Goal: Find specific page/section: Find specific page/section

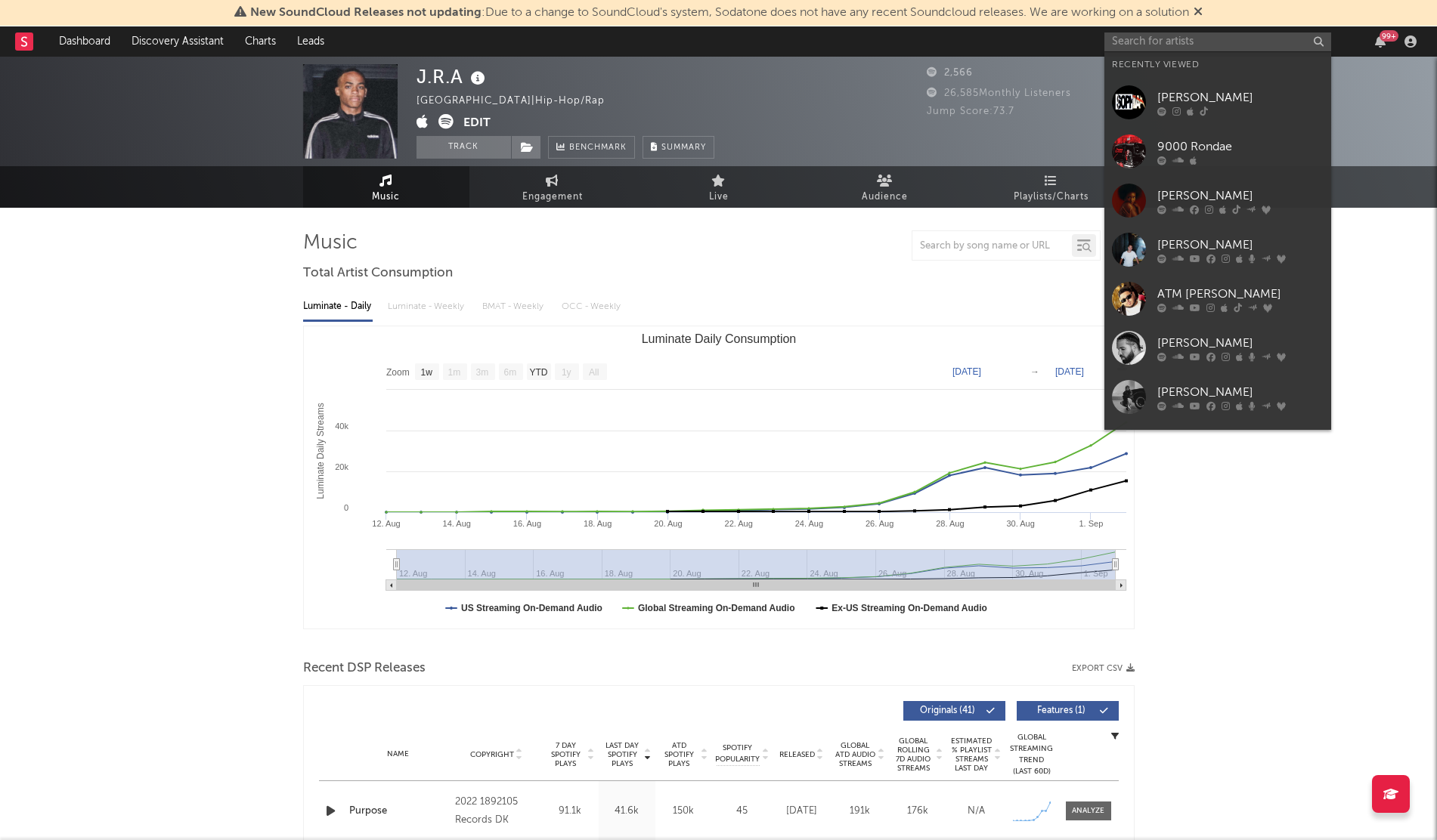
select select "1w"
click at [1122, 37] on input "text" at bounding box center [1217, 41] width 227 height 19
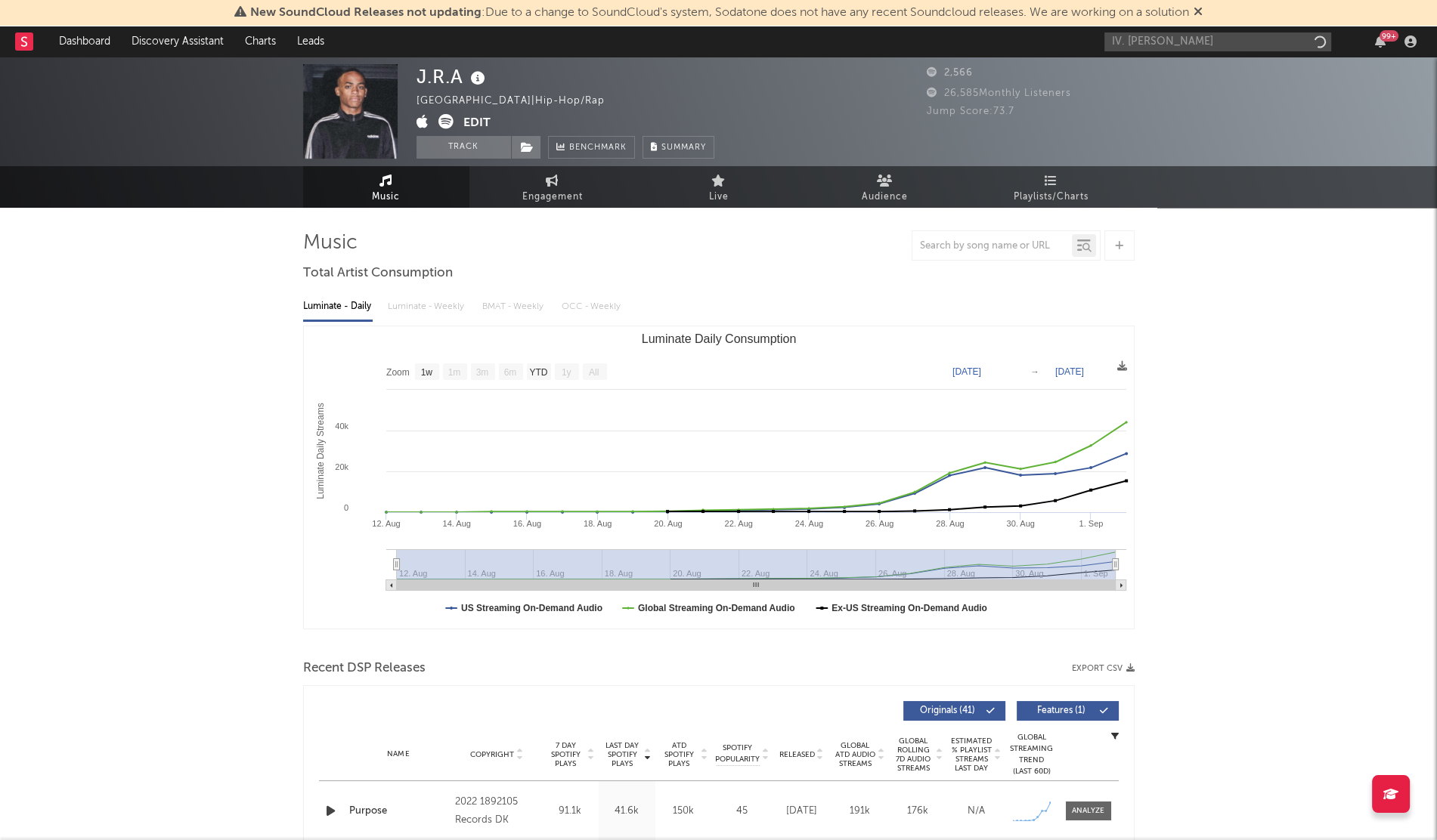
click at [1122, 38] on input "IV. [PERSON_NAME]" at bounding box center [1217, 41] width 227 height 19
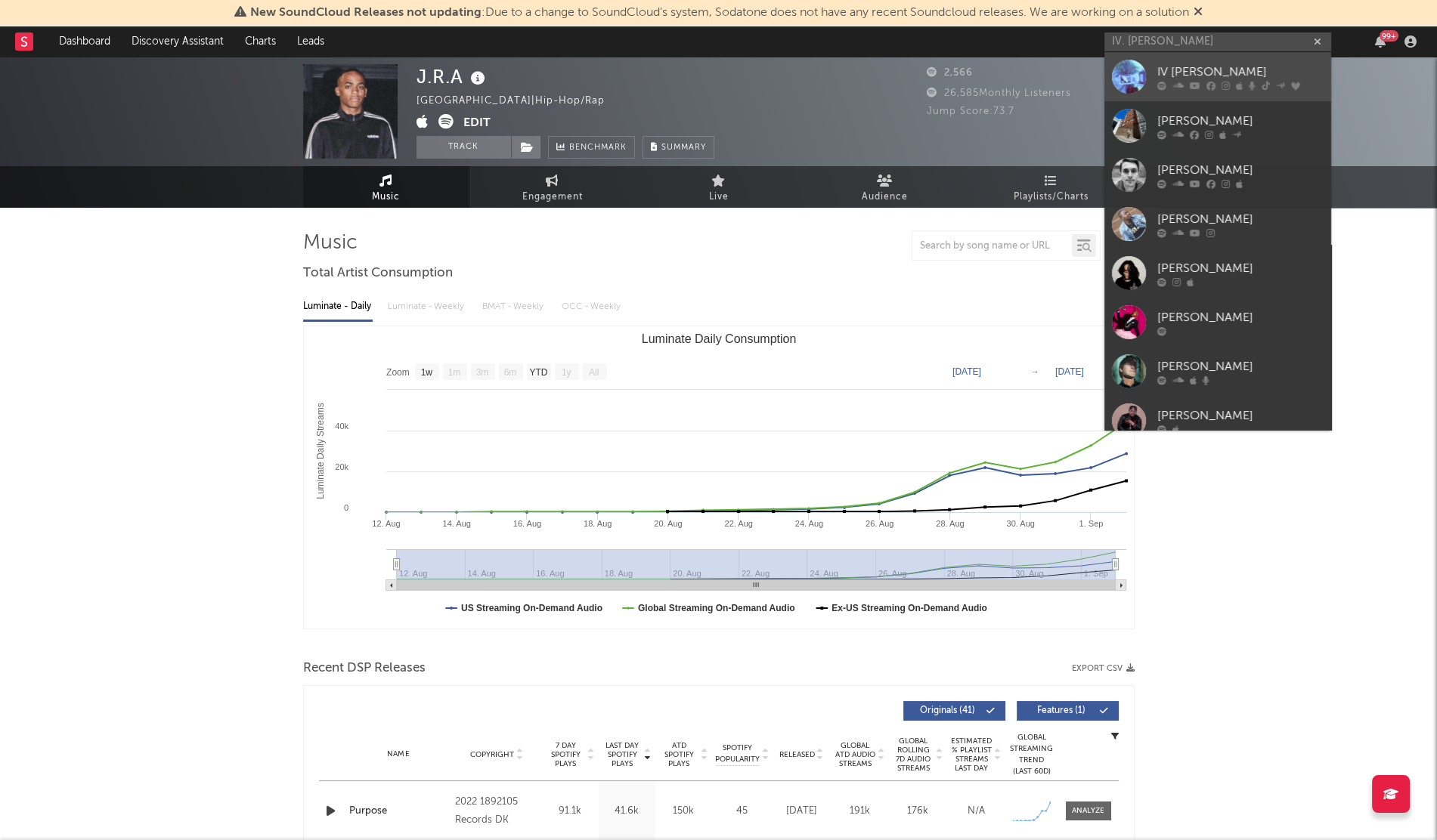
type input "IV. [PERSON_NAME]"
click at [1249, 95] on link "IV [PERSON_NAME]" at bounding box center [1217, 76] width 227 height 49
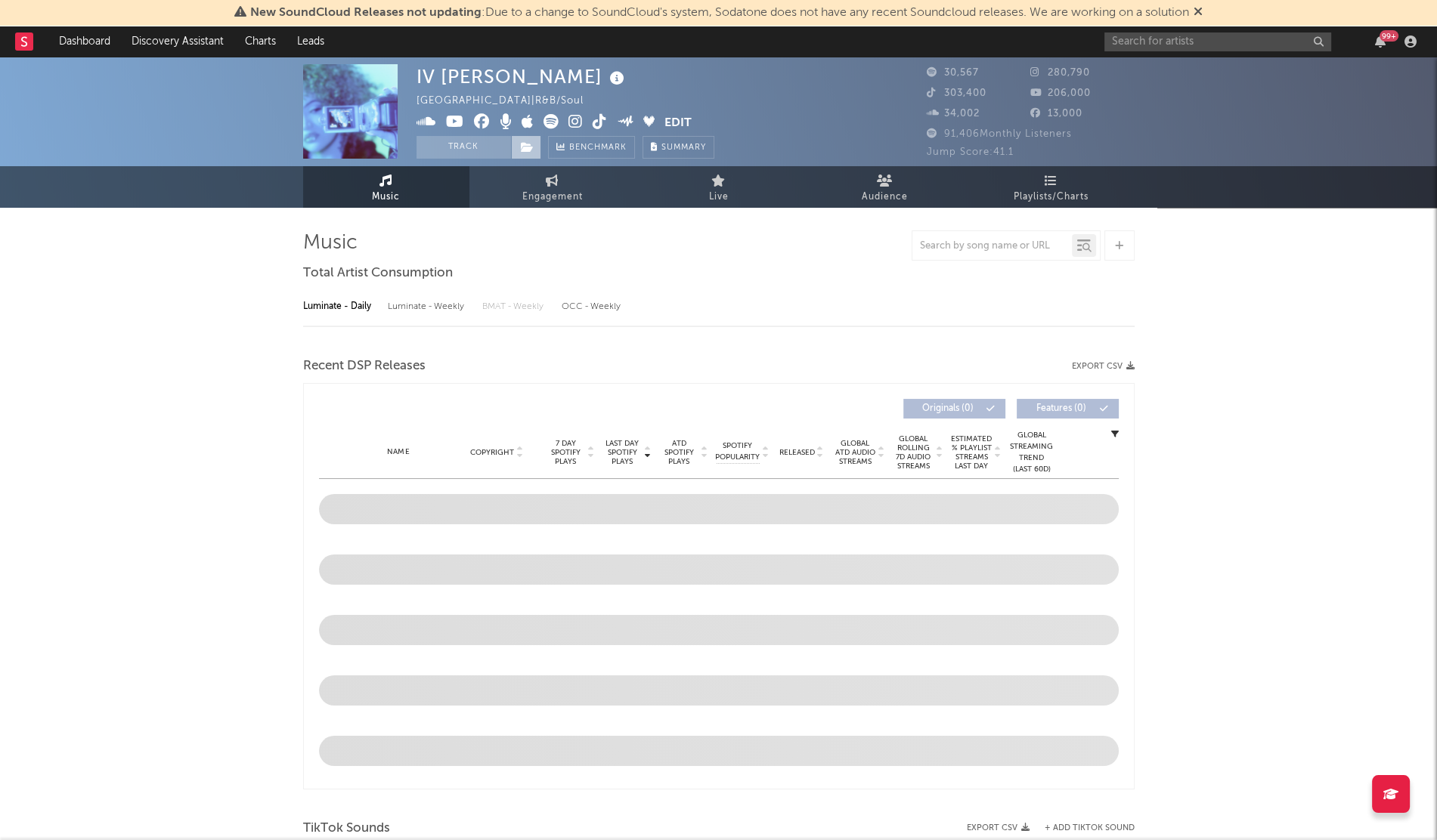
select select "6m"
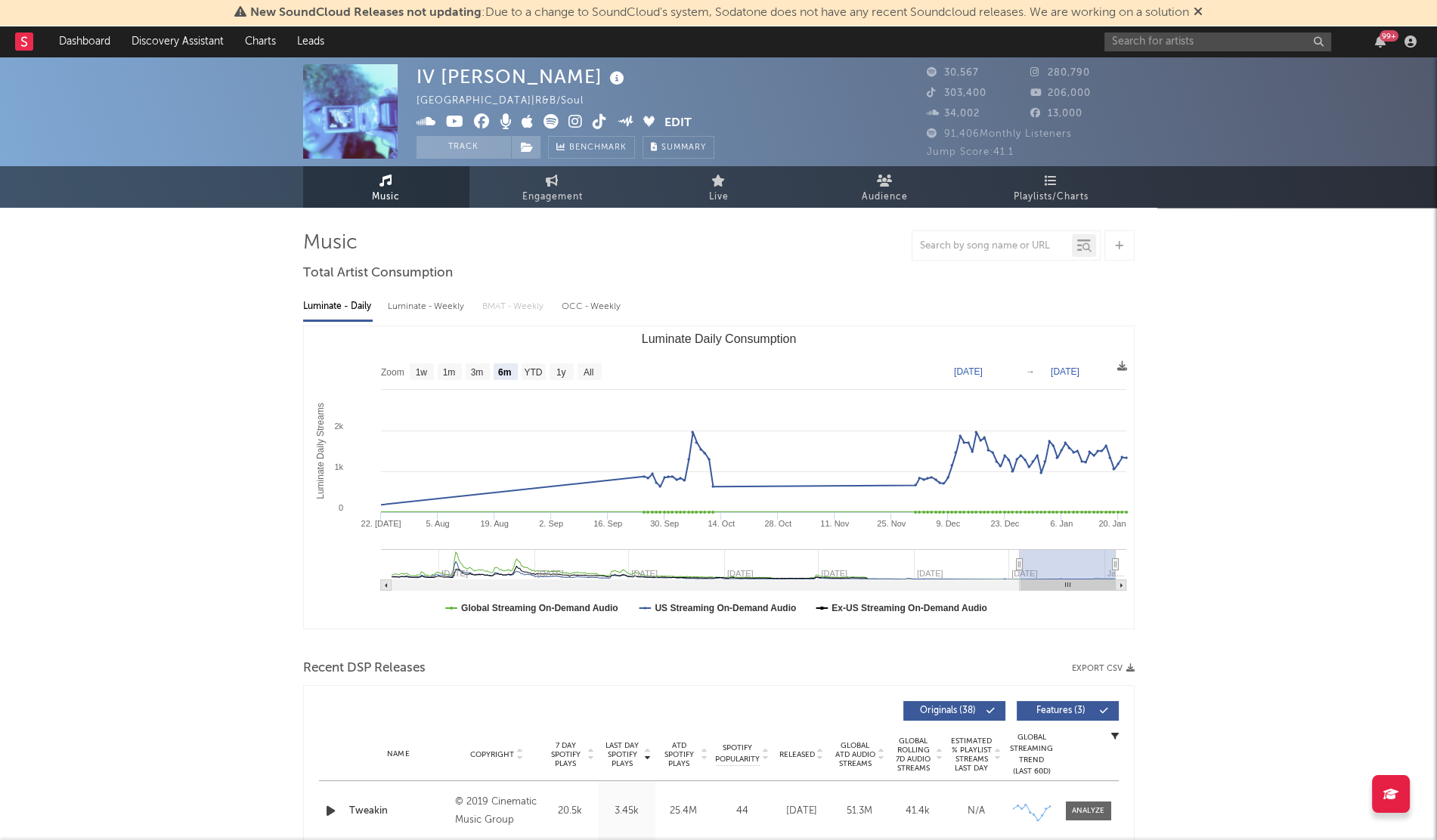
click at [575, 122] on icon at bounding box center [576, 121] width 15 height 15
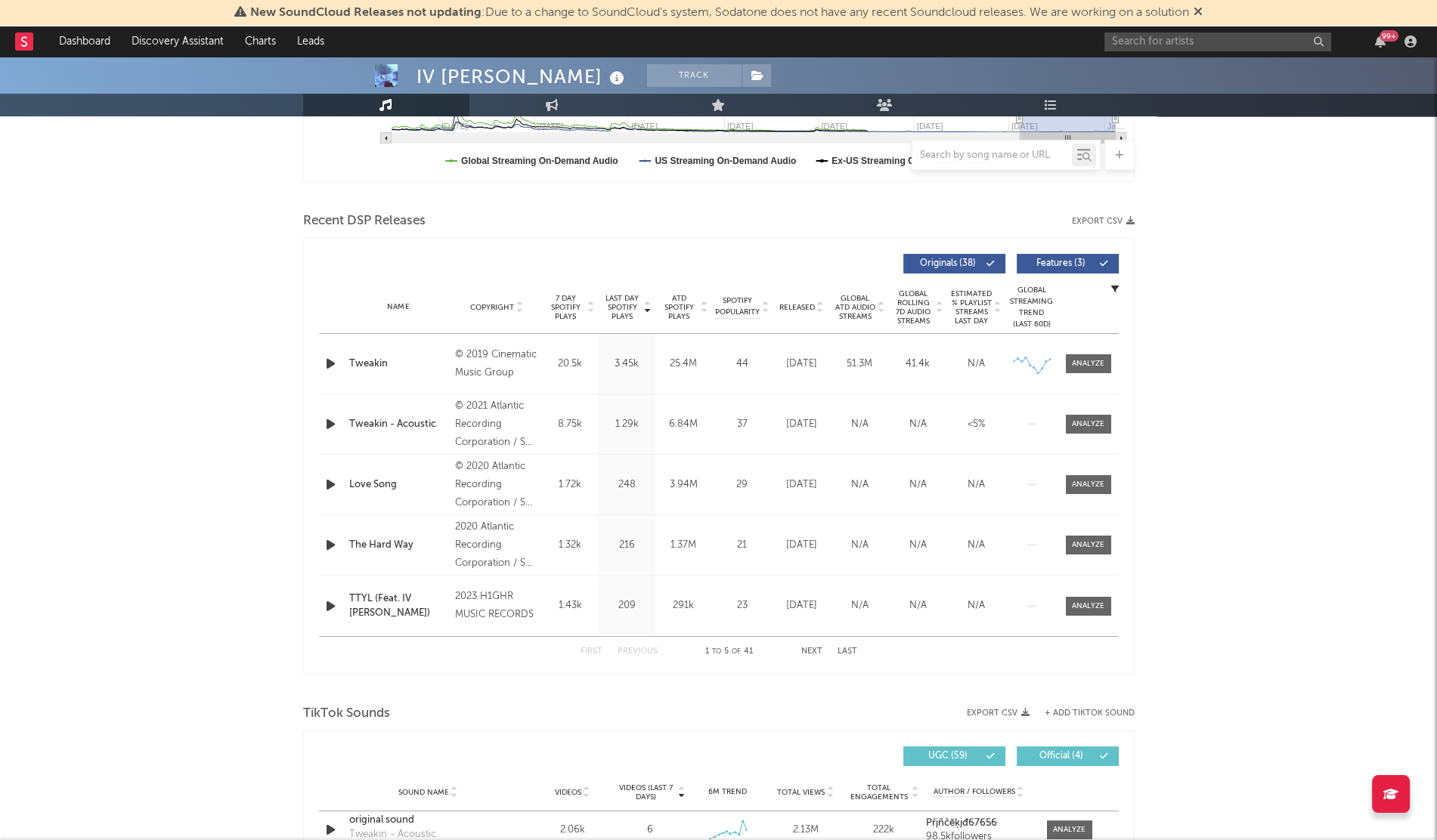
scroll to position [449, 0]
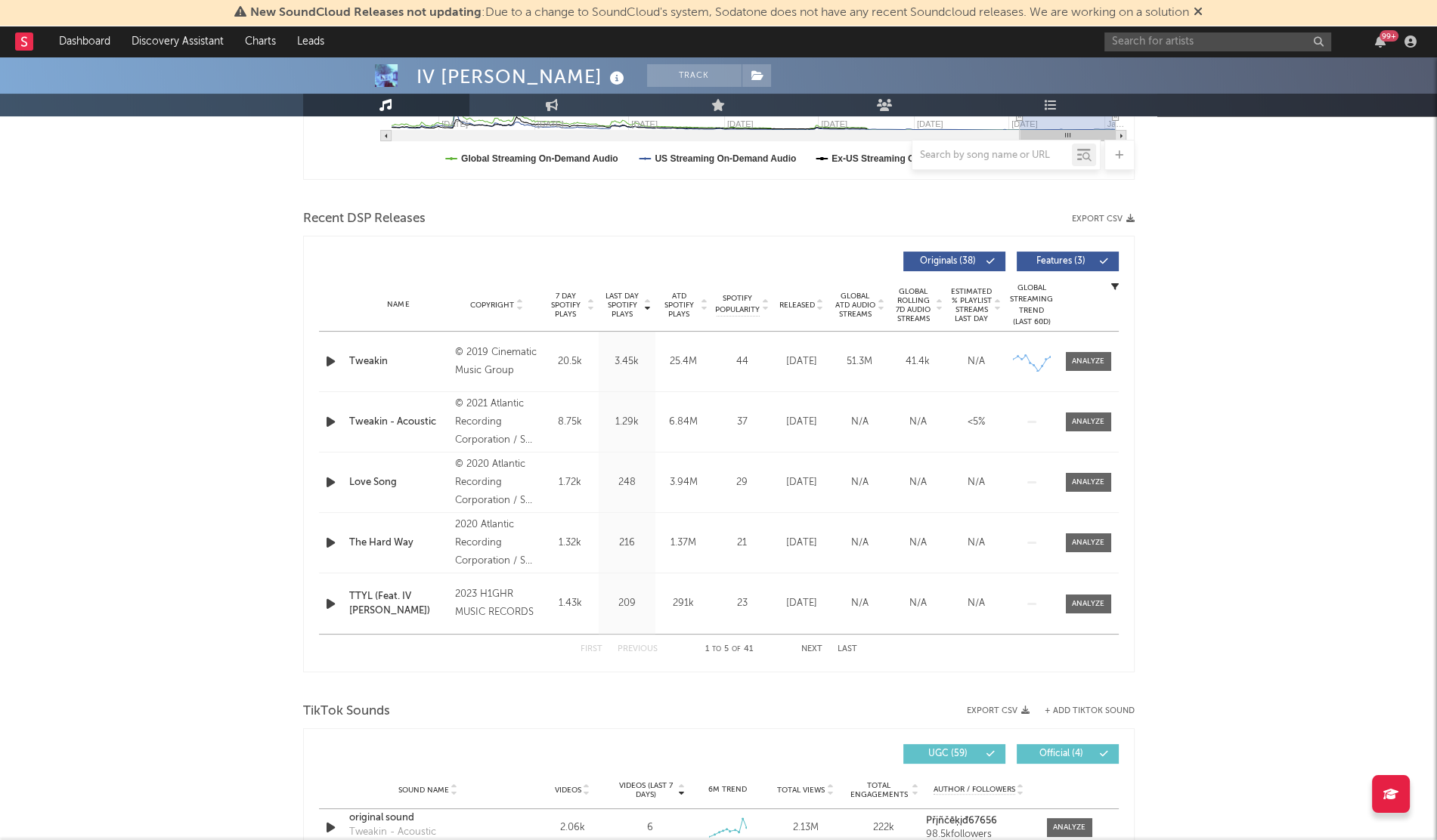
click at [790, 304] on span "Released" at bounding box center [797, 305] width 36 height 9
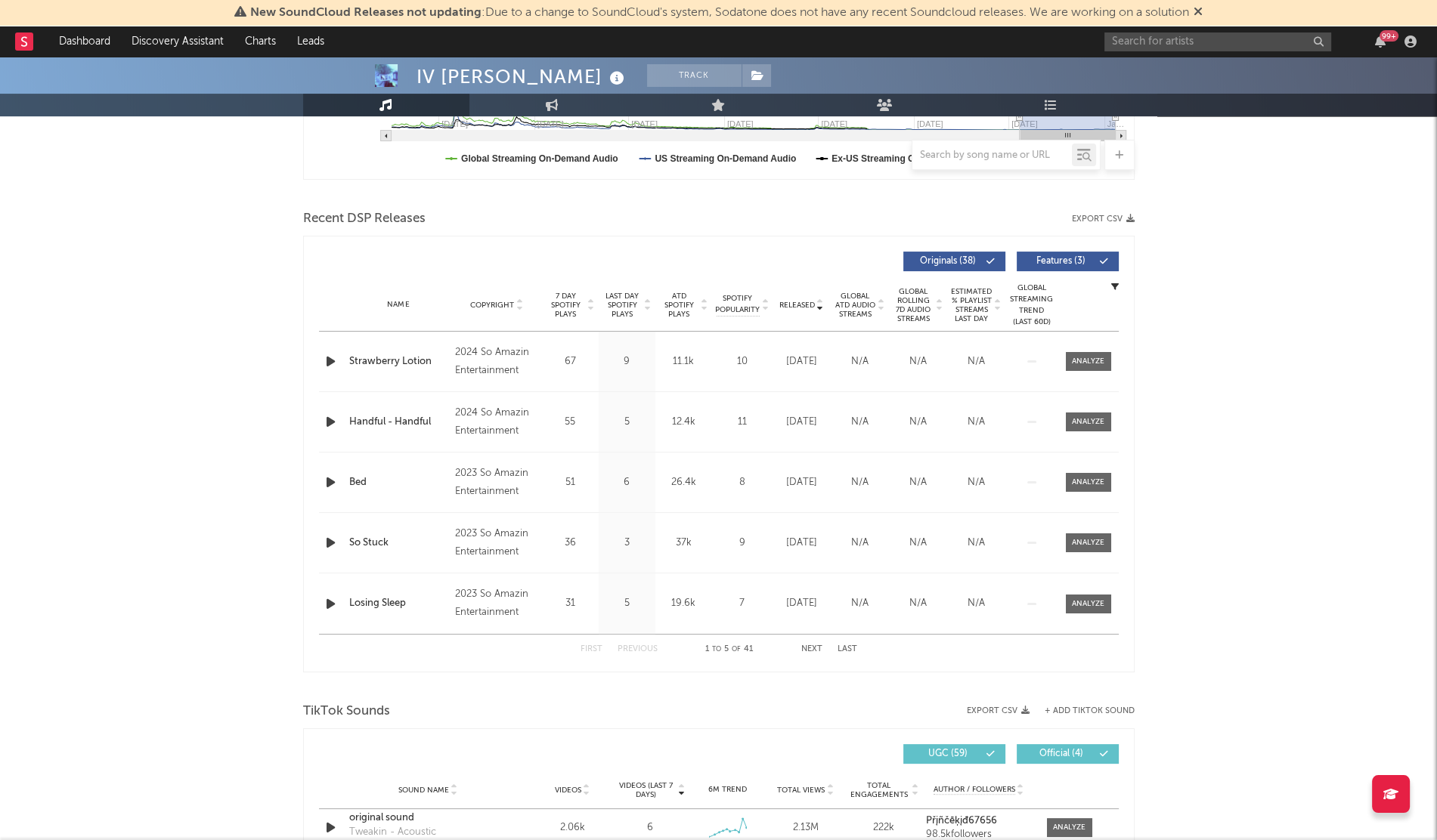
click at [790, 304] on span "Released" at bounding box center [797, 305] width 36 height 9
